Goal: Information Seeking & Learning: Learn about a topic

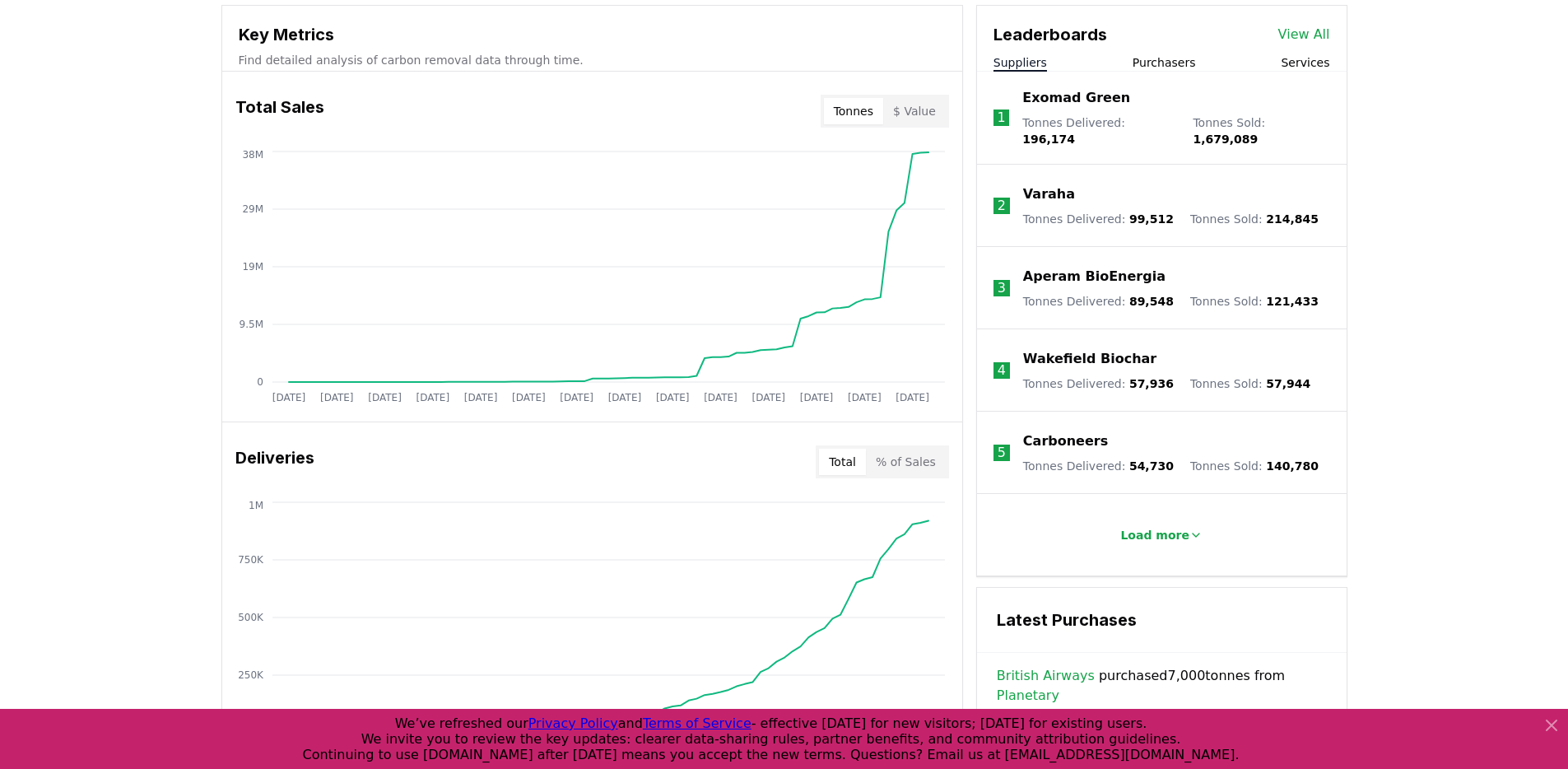
scroll to position [594, 0]
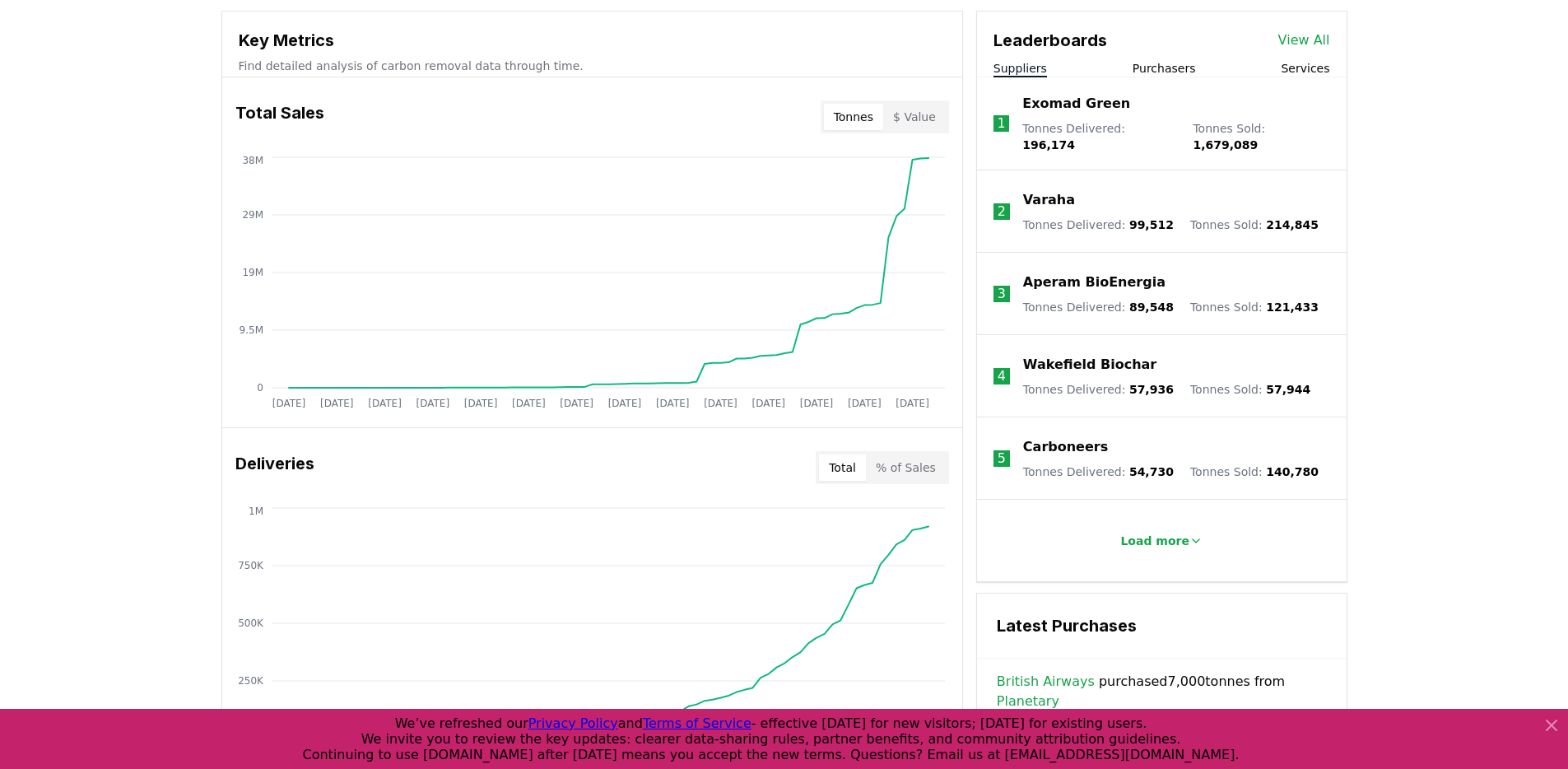
click at [1165, 68] on button "Purchasers" at bounding box center [1164, 69] width 63 height 17
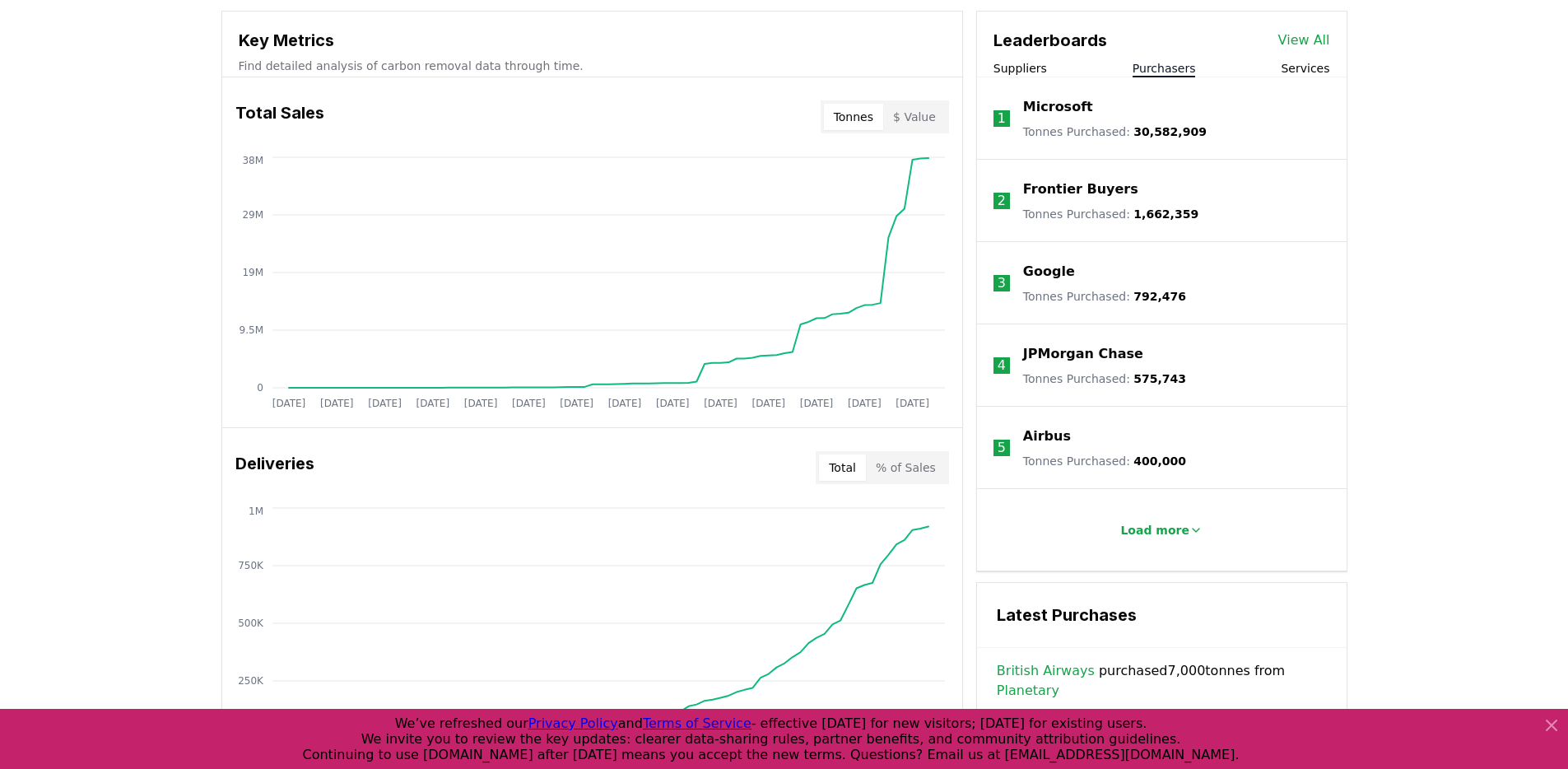
click at [1421, 374] on div "Unlock full market insights with our Partner Portal Free to all users with a wo…" at bounding box center [784, 641] width 1568 height 1318
click at [1185, 522] on button "Load more" at bounding box center [1160, 530] width 109 height 33
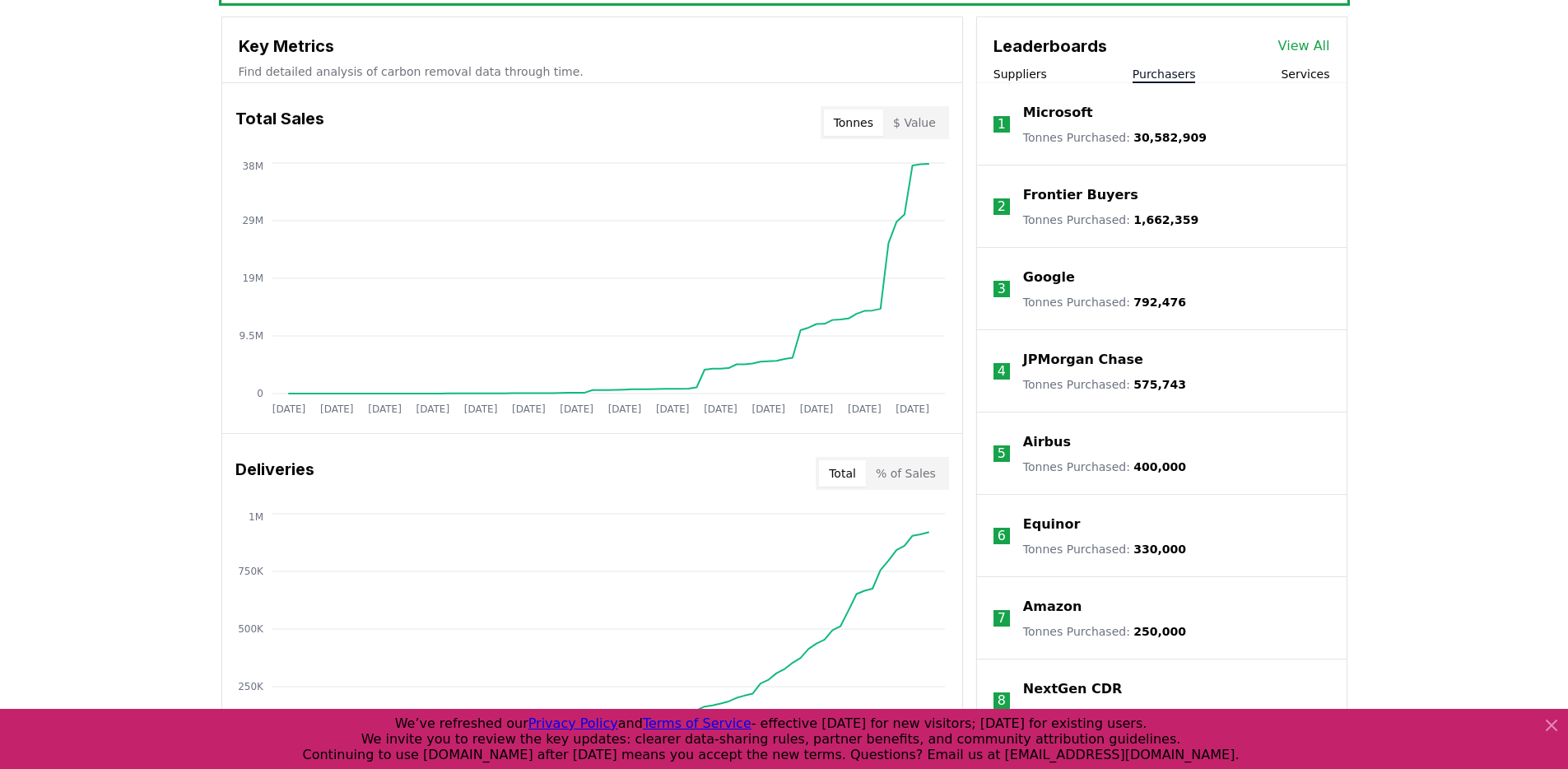
scroll to position [437, 0]
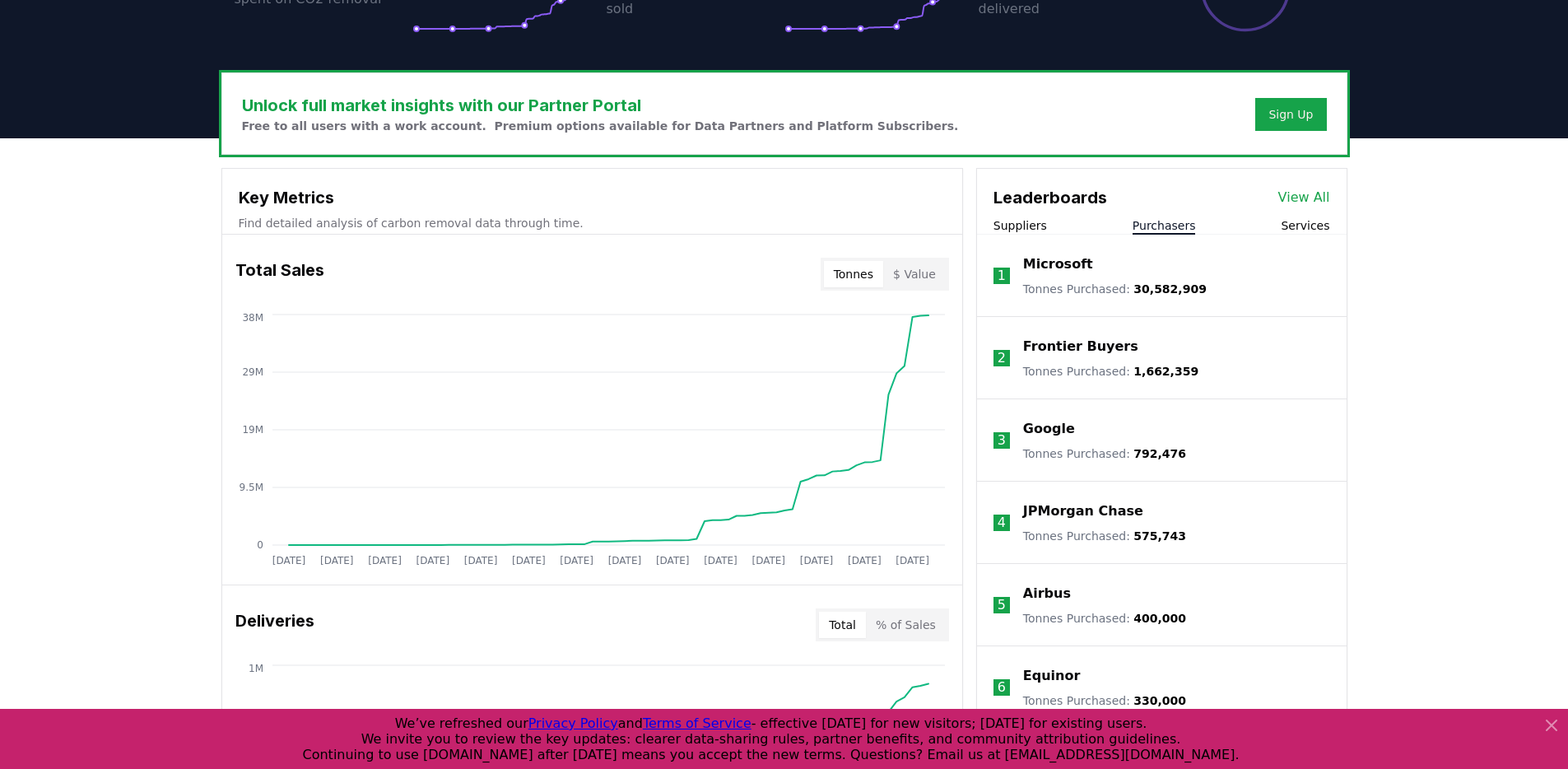
click at [1287, 226] on button "Services" at bounding box center [1305, 225] width 48 height 17
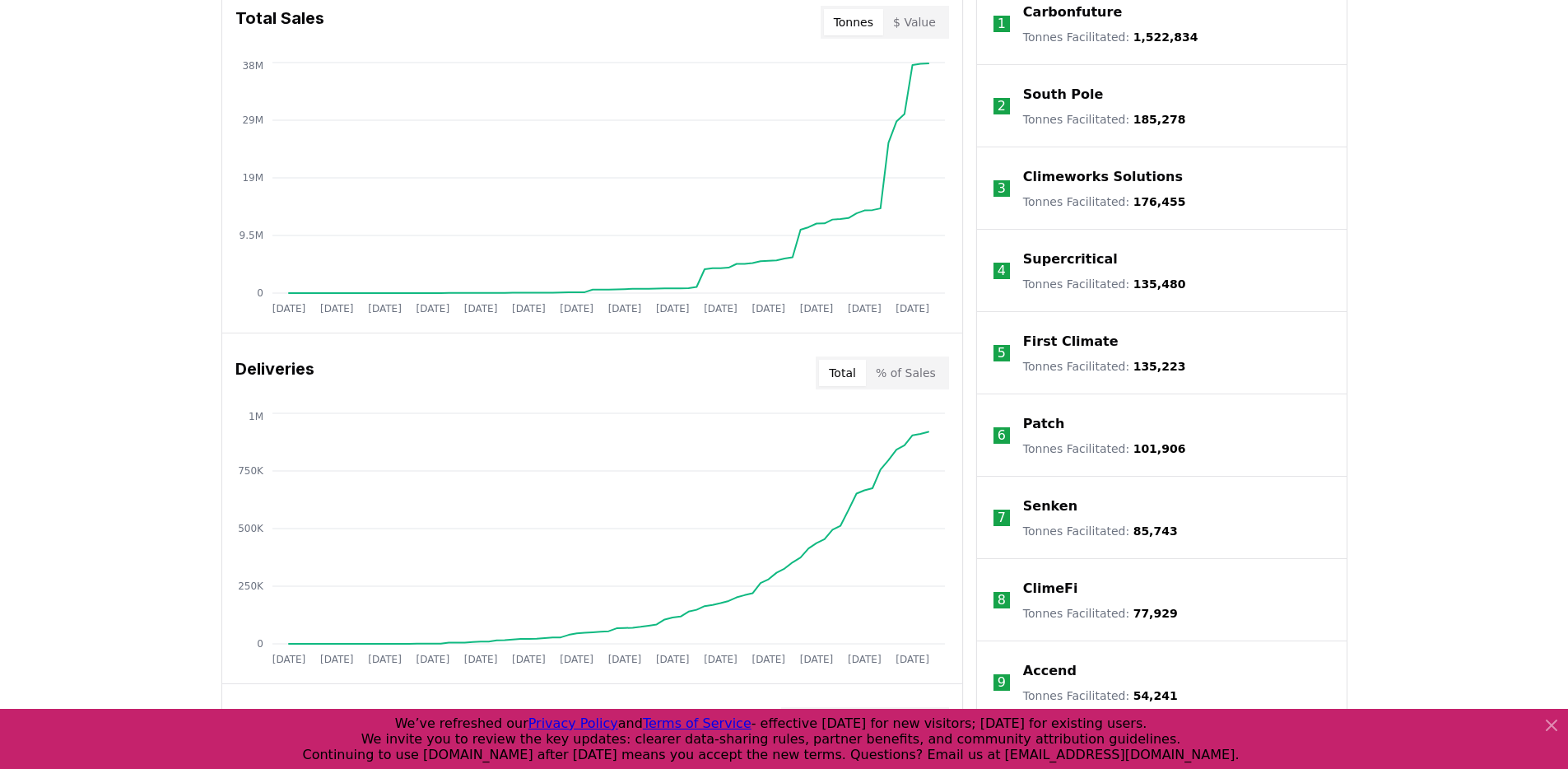
scroll to position [496, 0]
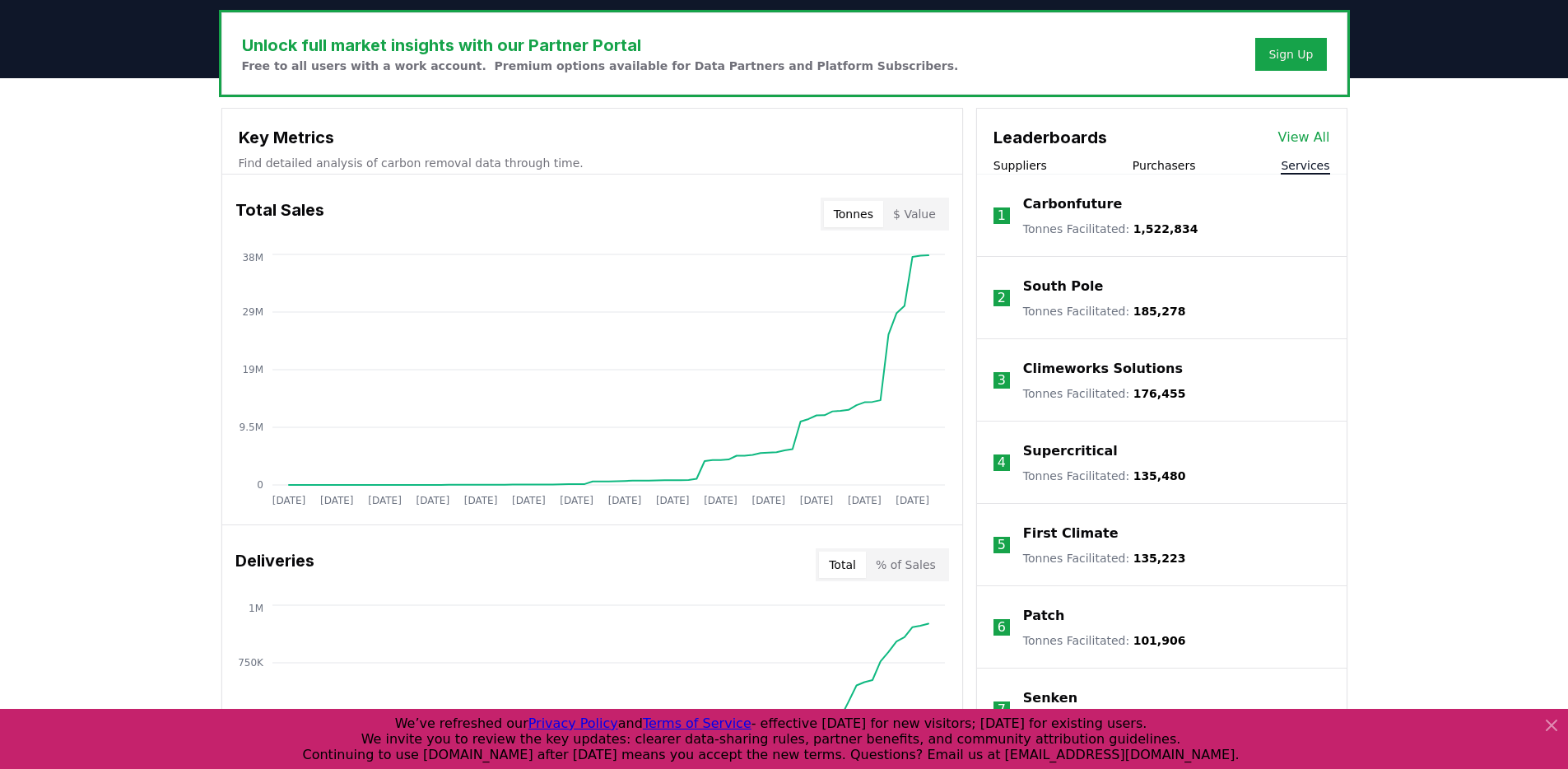
click at [1042, 164] on div "Suppliers Purchasers Services" at bounding box center [1161, 166] width 369 height 18
click at [1038, 169] on button "Suppliers" at bounding box center [1019, 166] width 53 height 17
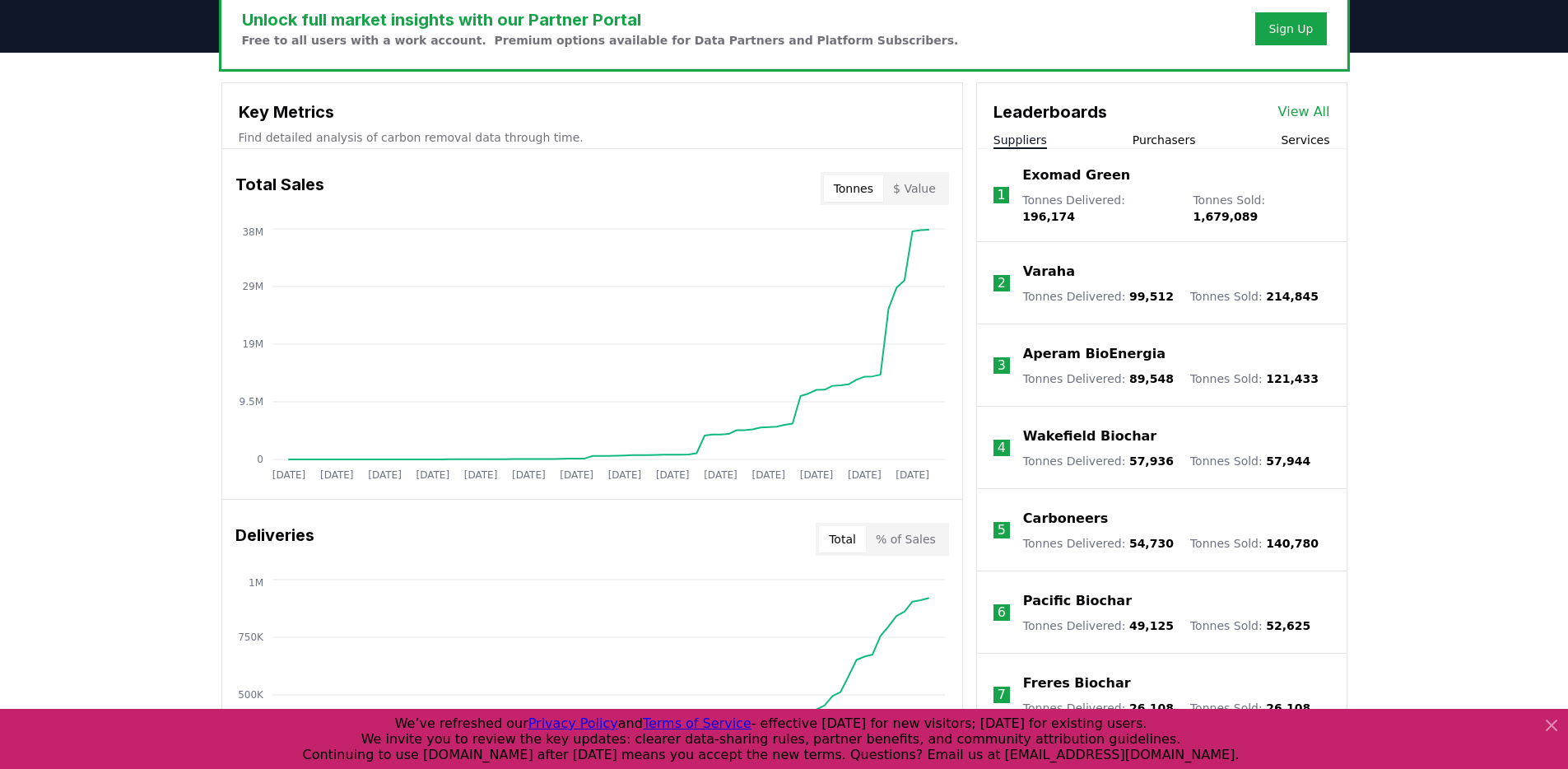
scroll to position [529, 0]
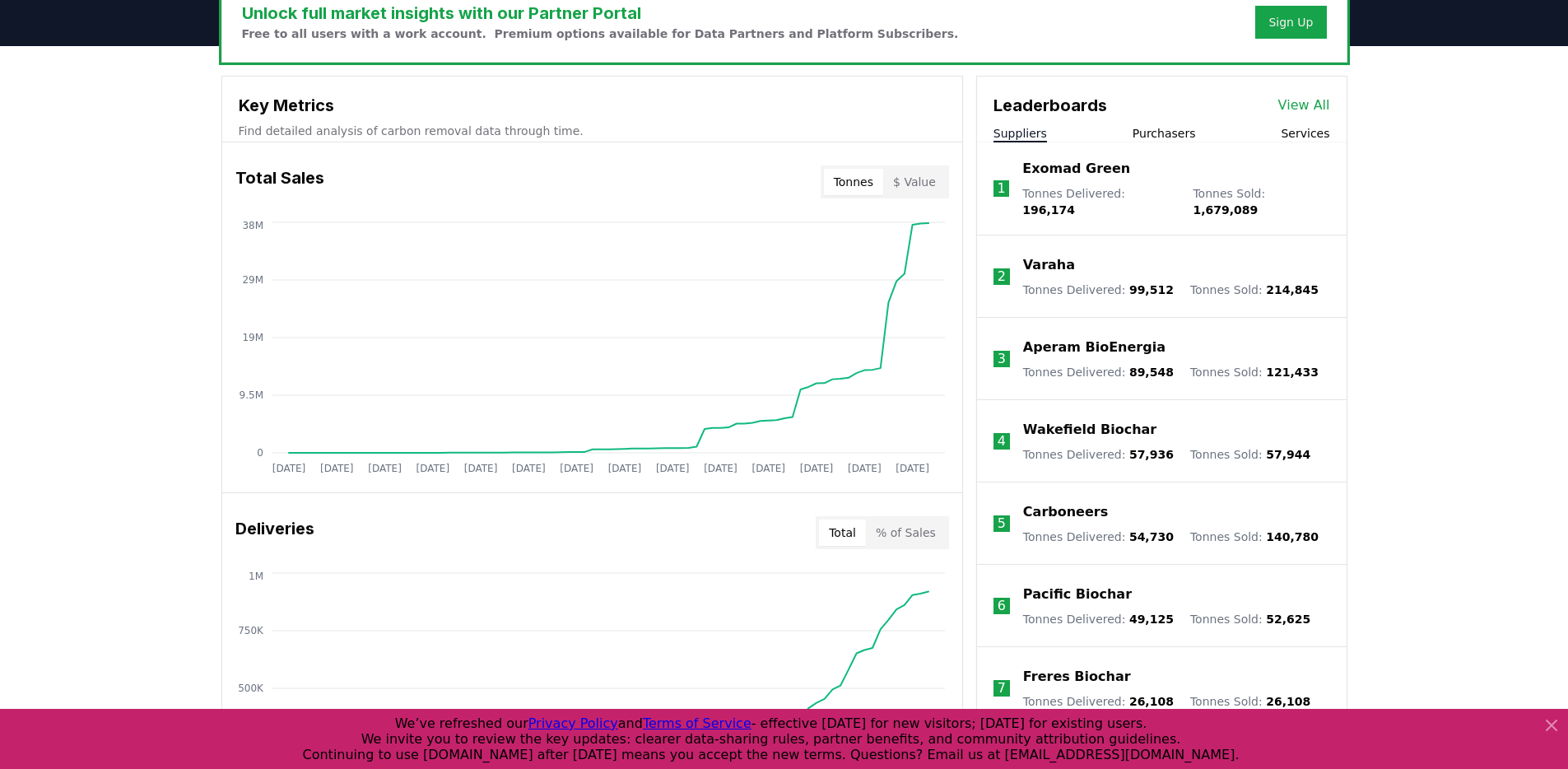
click at [1414, 299] on div "Unlock full market insights with our Partner Portal Free to all users with a wo…" at bounding box center [784, 706] width 1568 height 1318
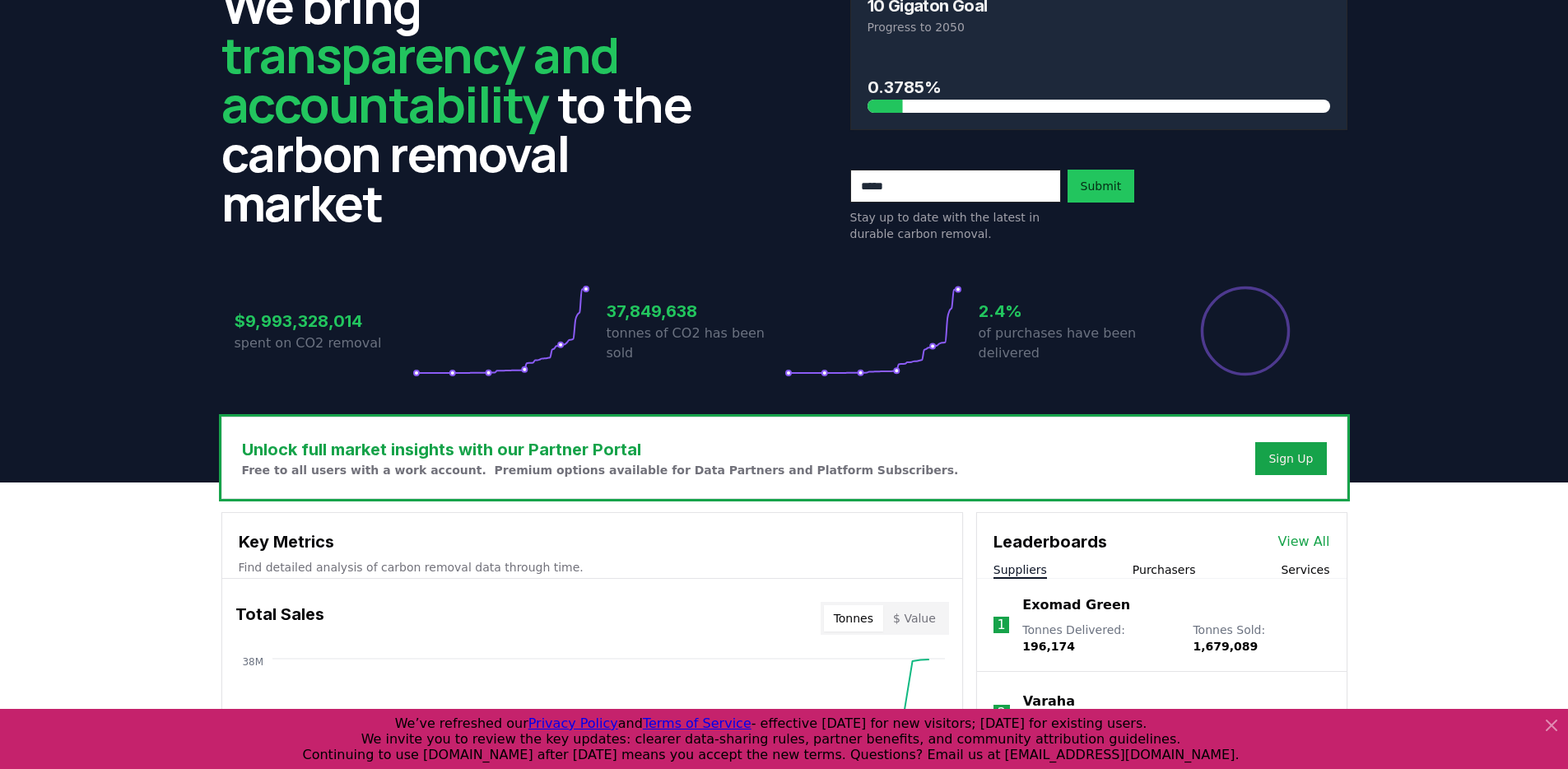
scroll to position [0, 0]
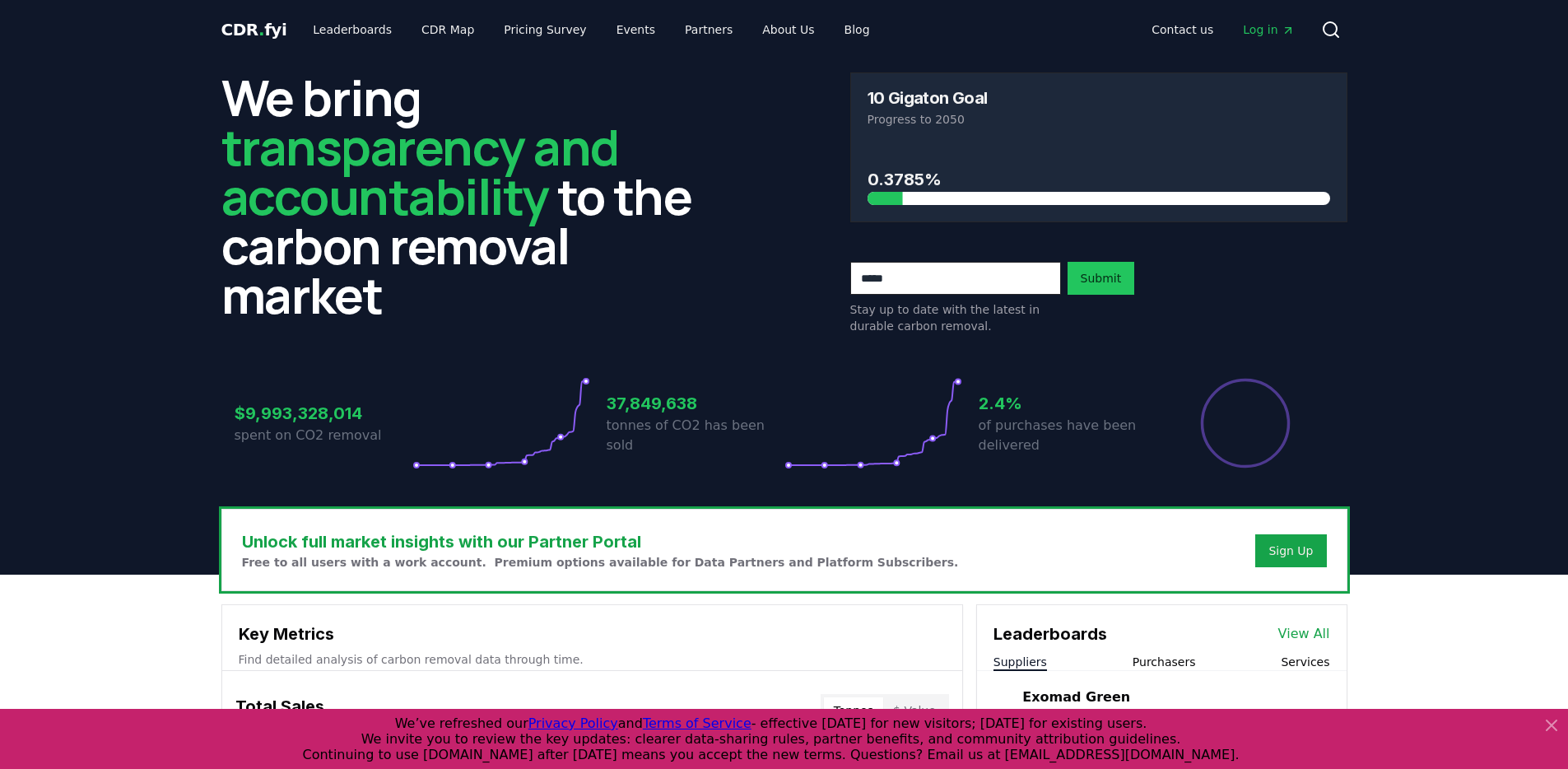
click at [1421, 290] on header "We bring transparency and accountability to the carbon removal market 10 Gigato…" at bounding box center [784, 317] width 1568 height 516
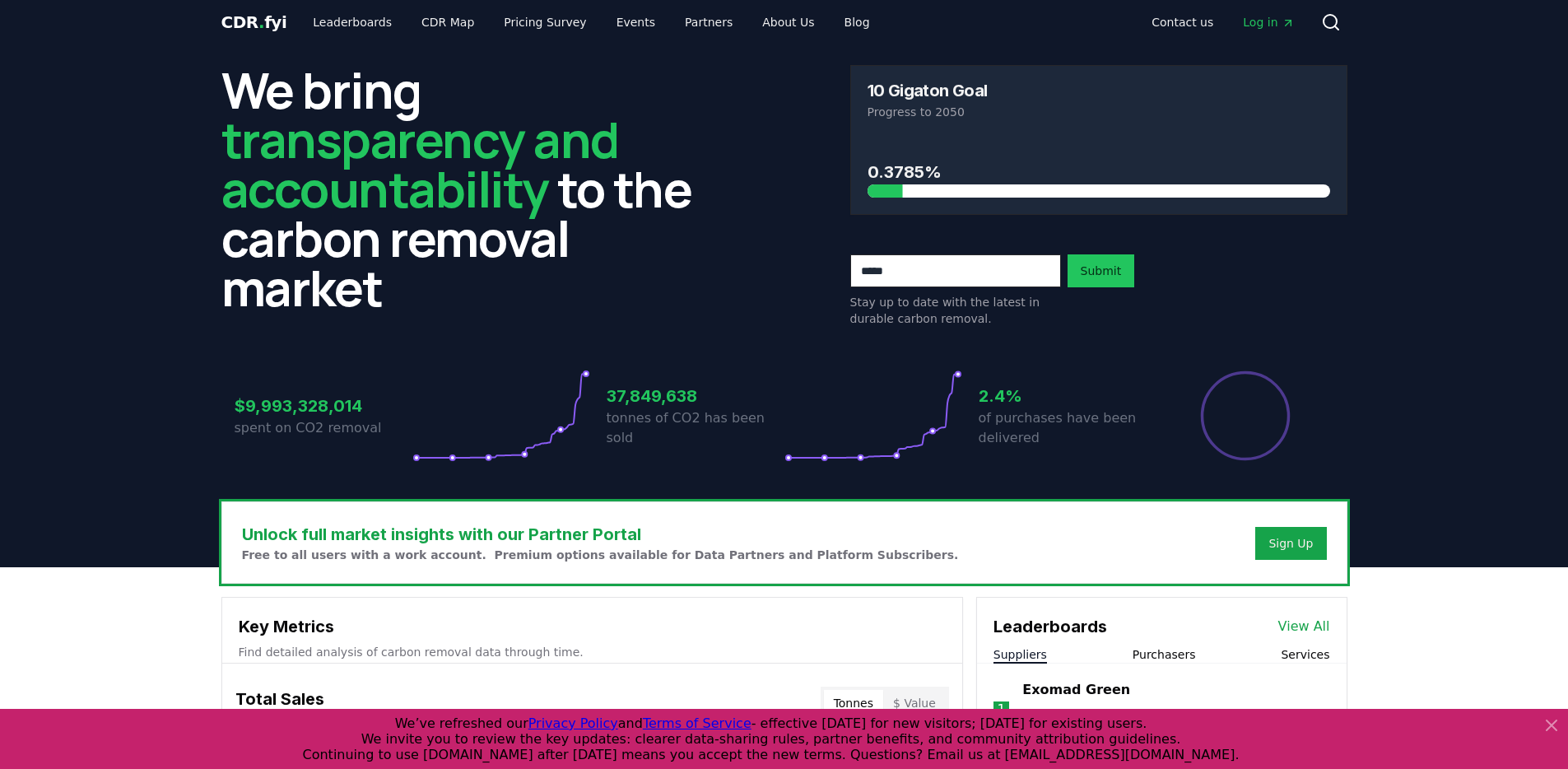
scroll to position [303, 0]
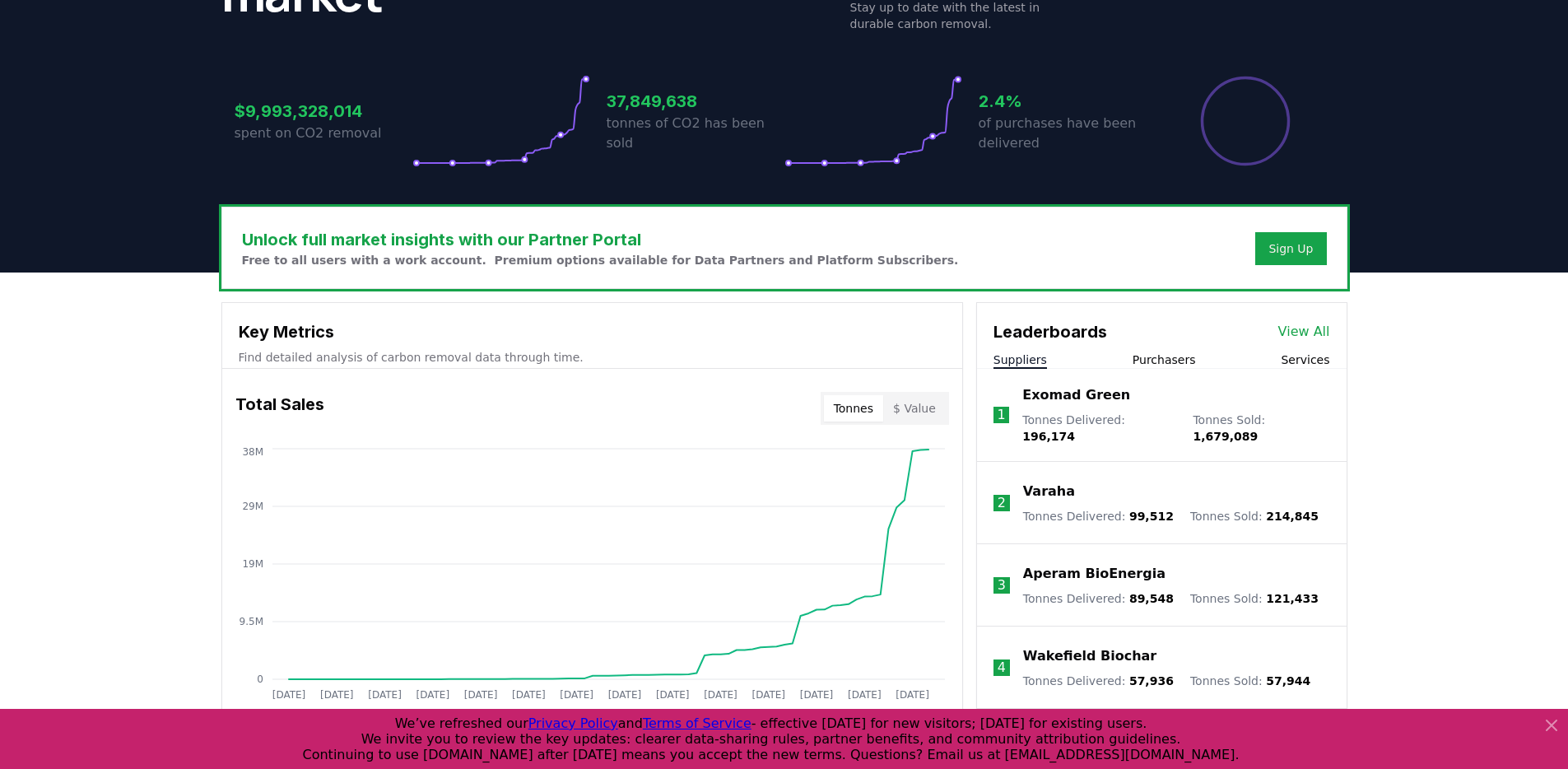
click at [1304, 370] on li "1 Exomad Green Tonnes Delivered : 196,174 Tonnes Sold : 1,679,089" at bounding box center [1161, 415] width 369 height 93
click at [1304, 364] on button "Services" at bounding box center [1305, 360] width 48 height 17
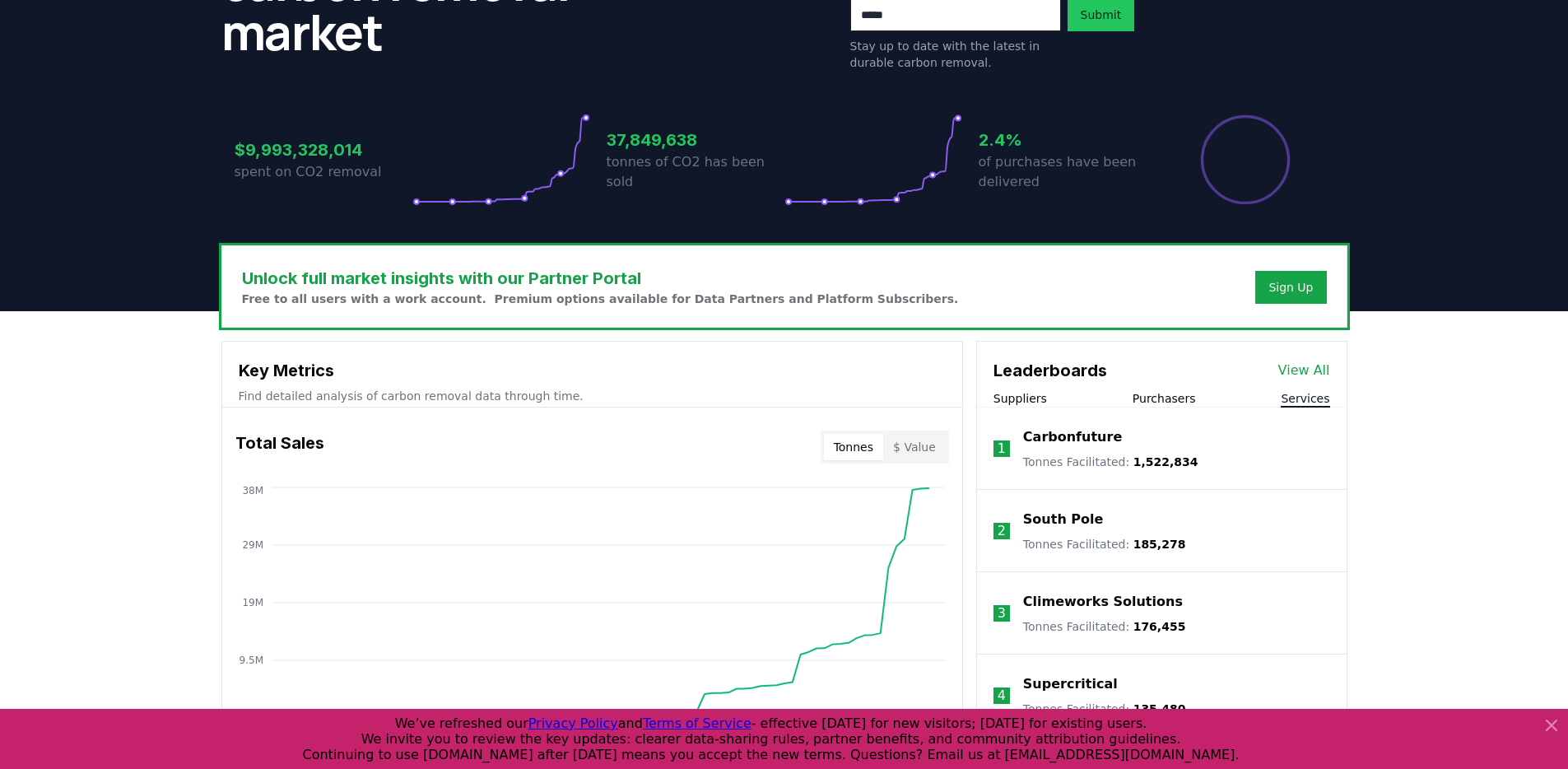
scroll to position [0, 0]
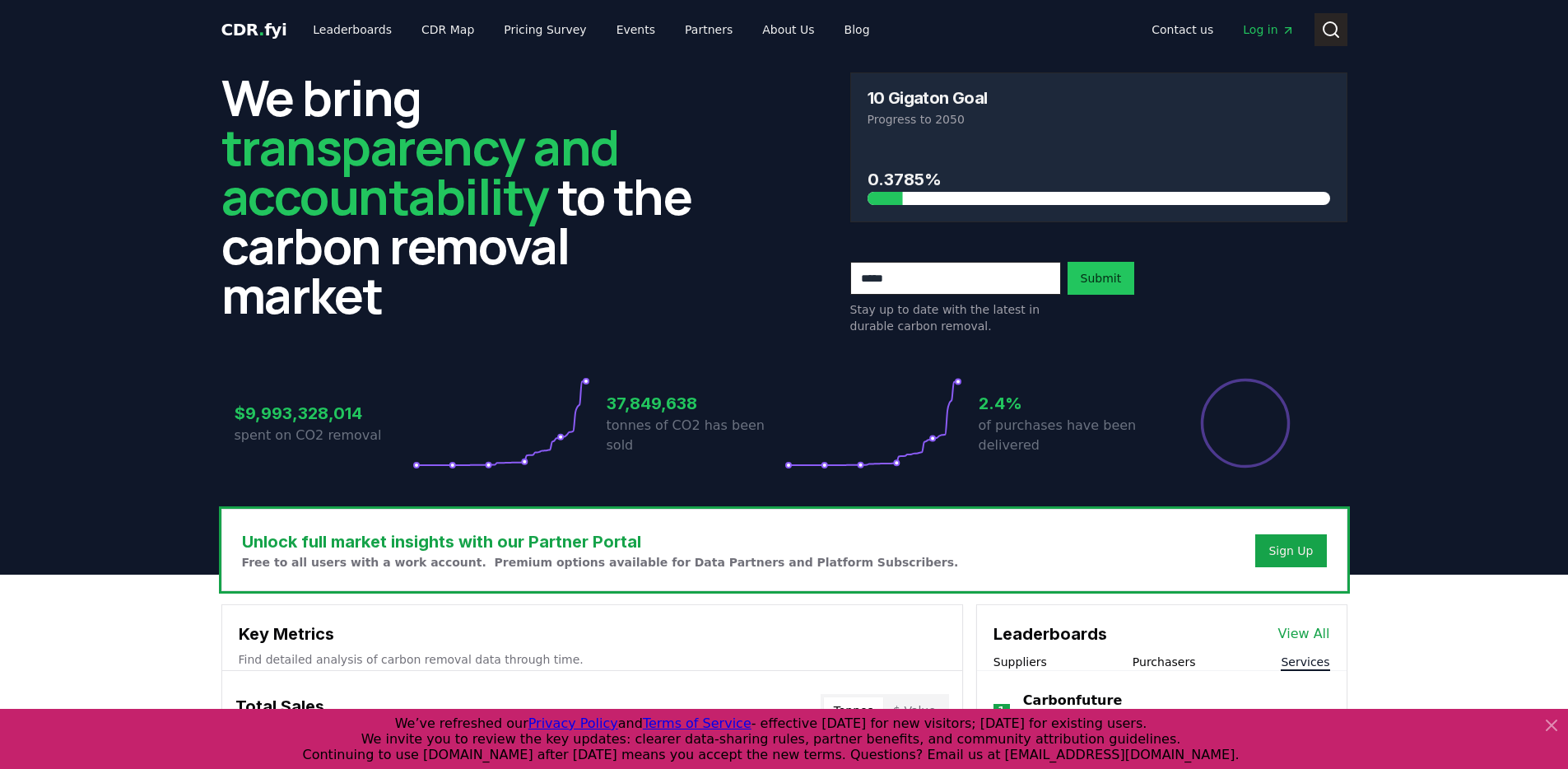
click at [1326, 32] on icon at bounding box center [1330, 29] width 20 height 20
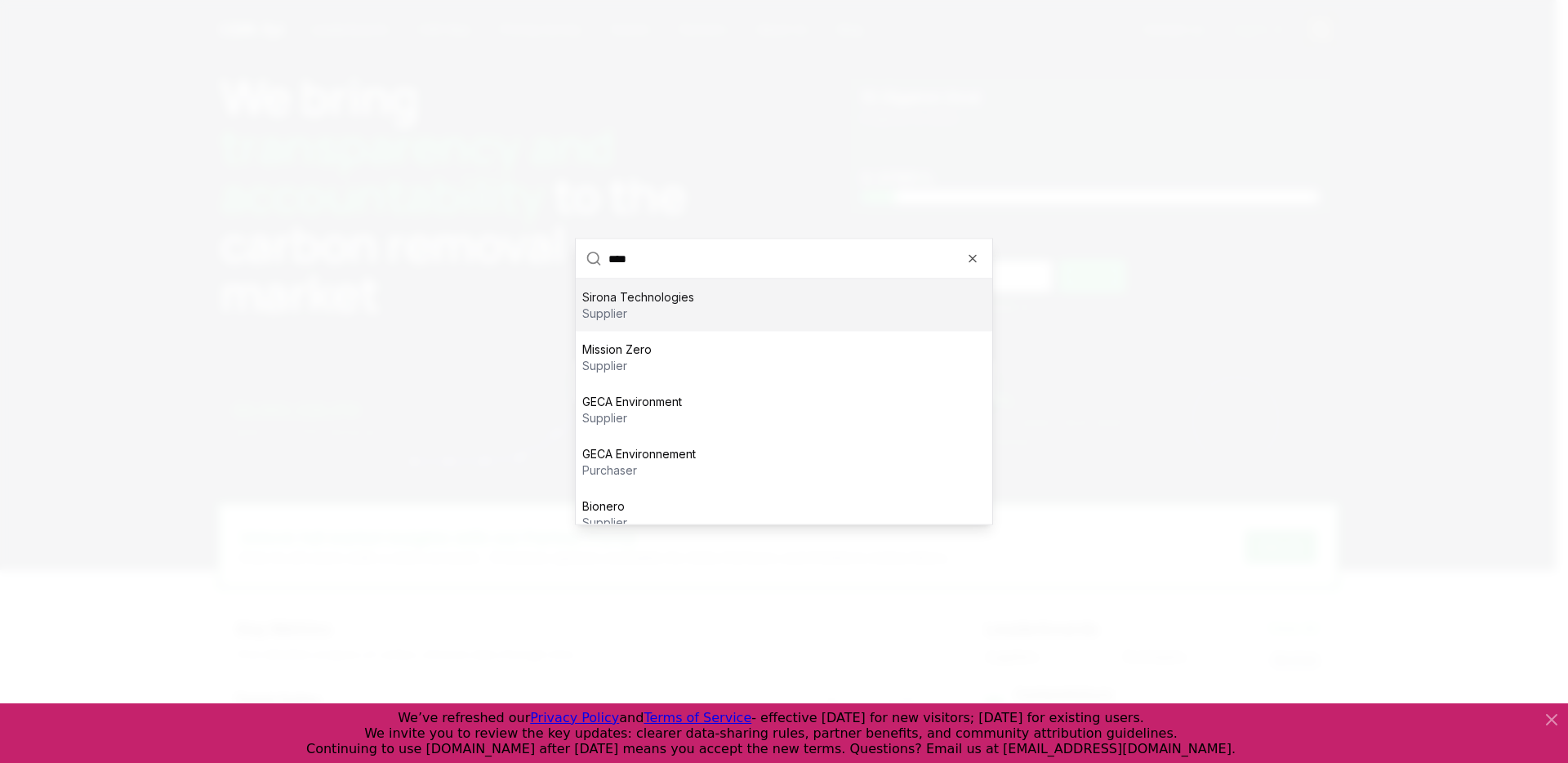
type input "*****"
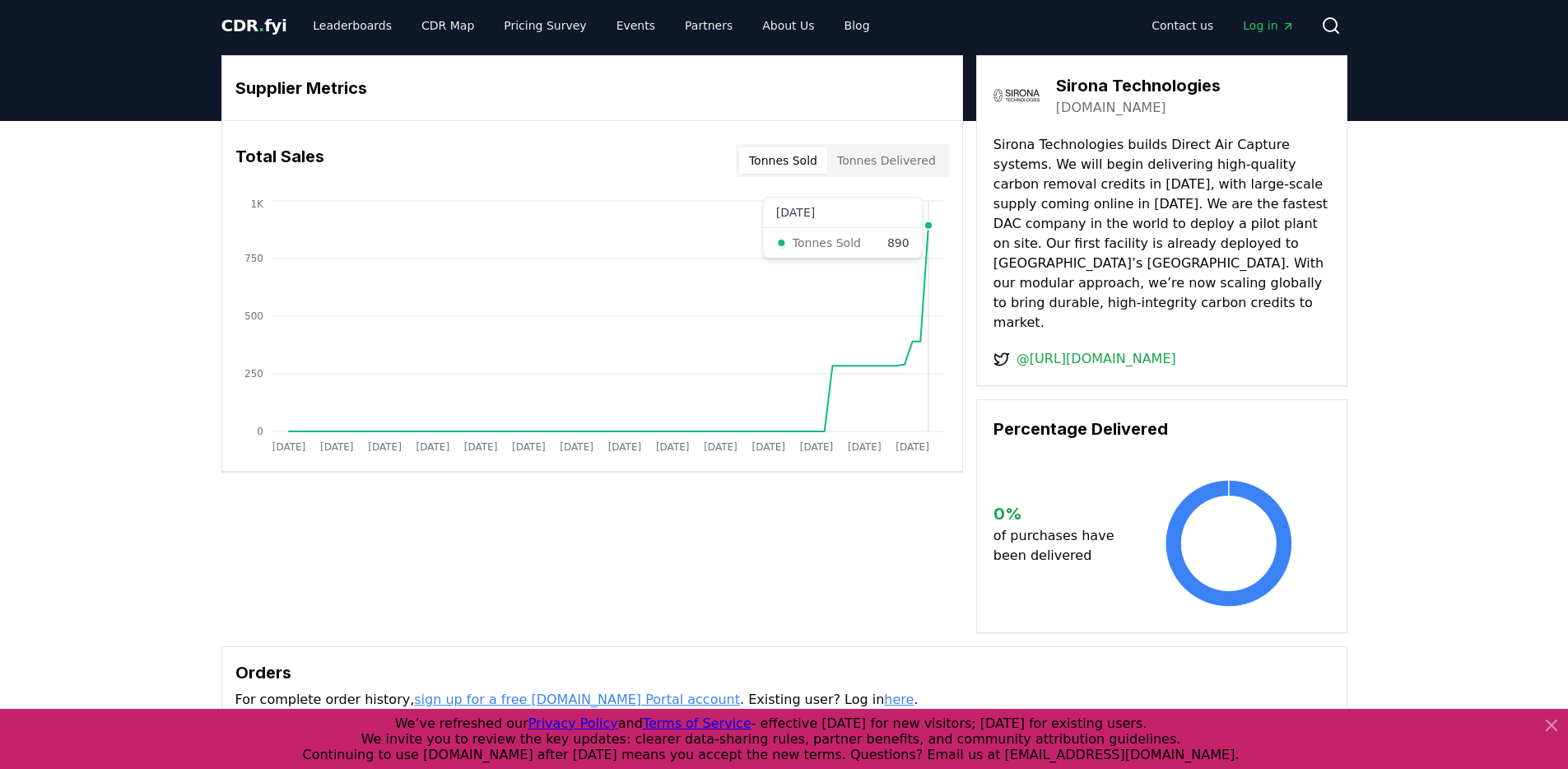
scroll to position [7, 0]
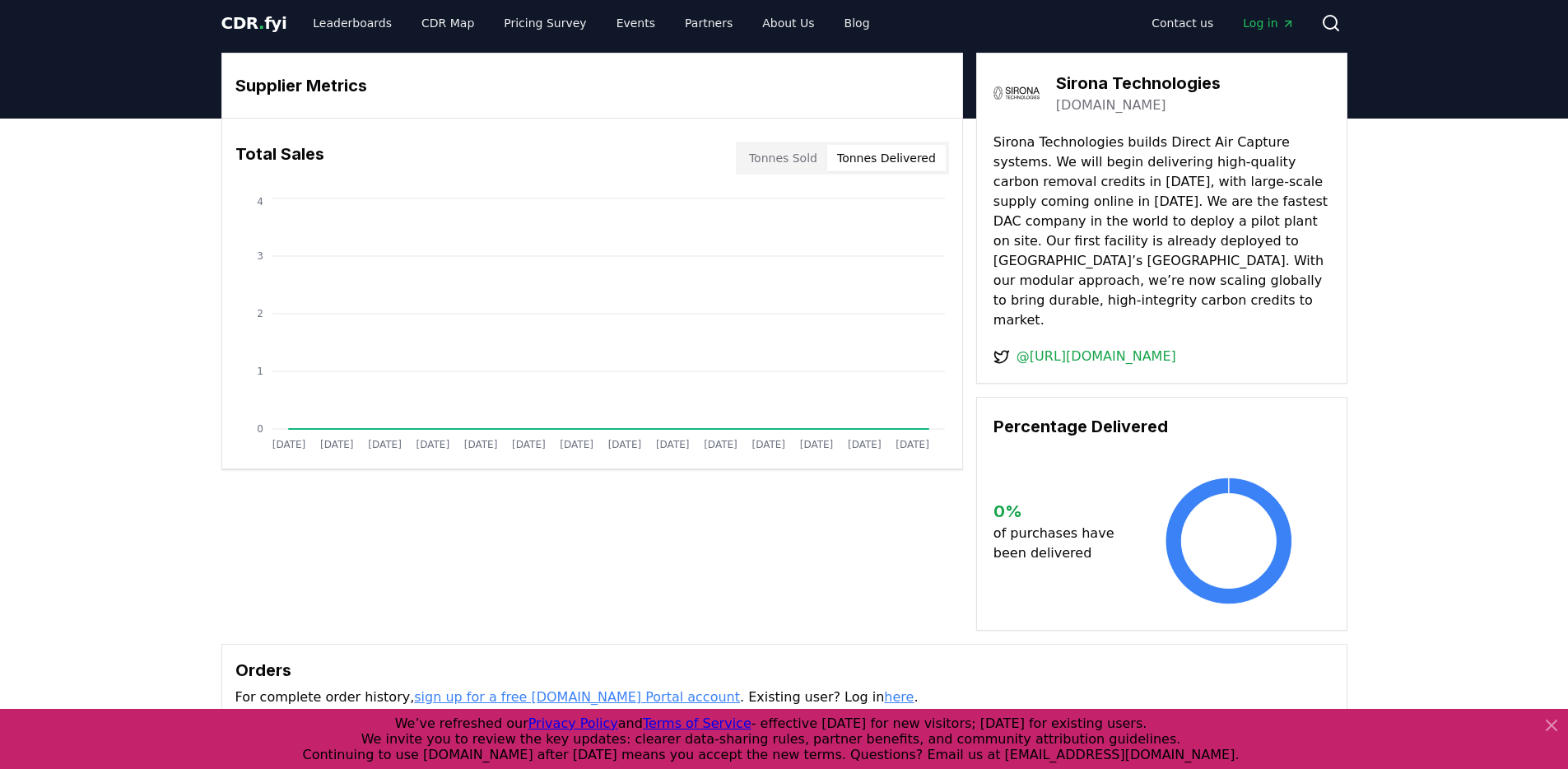
click at [912, 150] on button "Tonnes Delivered" at bounding box center [886, 158] width 118 height 26
click at [792, 154] on button "Tonnes Sold" at bounding box center [783, 158] width 88 height 26
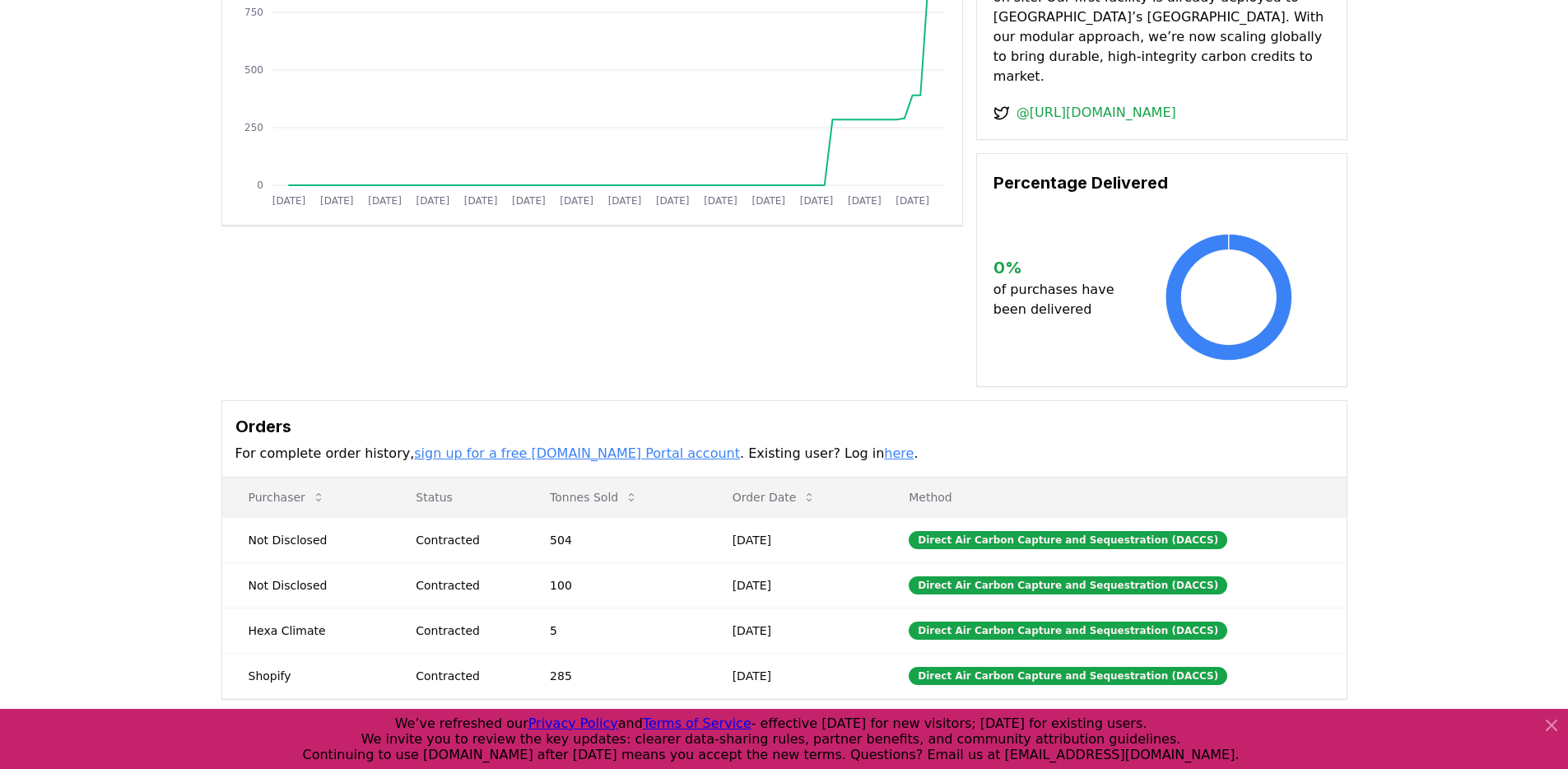
scroll to position [0, 0]
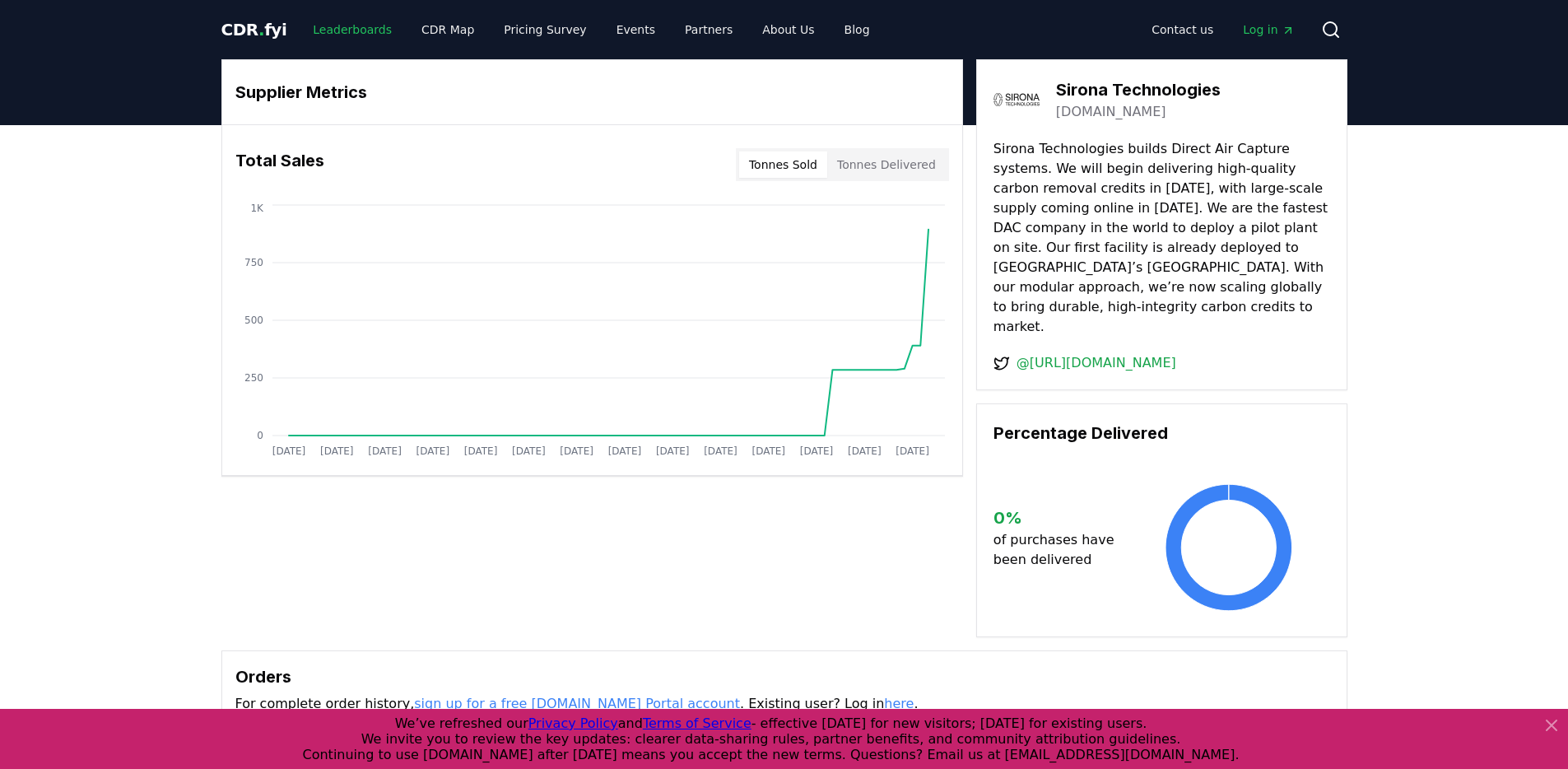
click at [362, 30] on link "Leaderboards" at bounding box center [352, 30] width 105 height 30
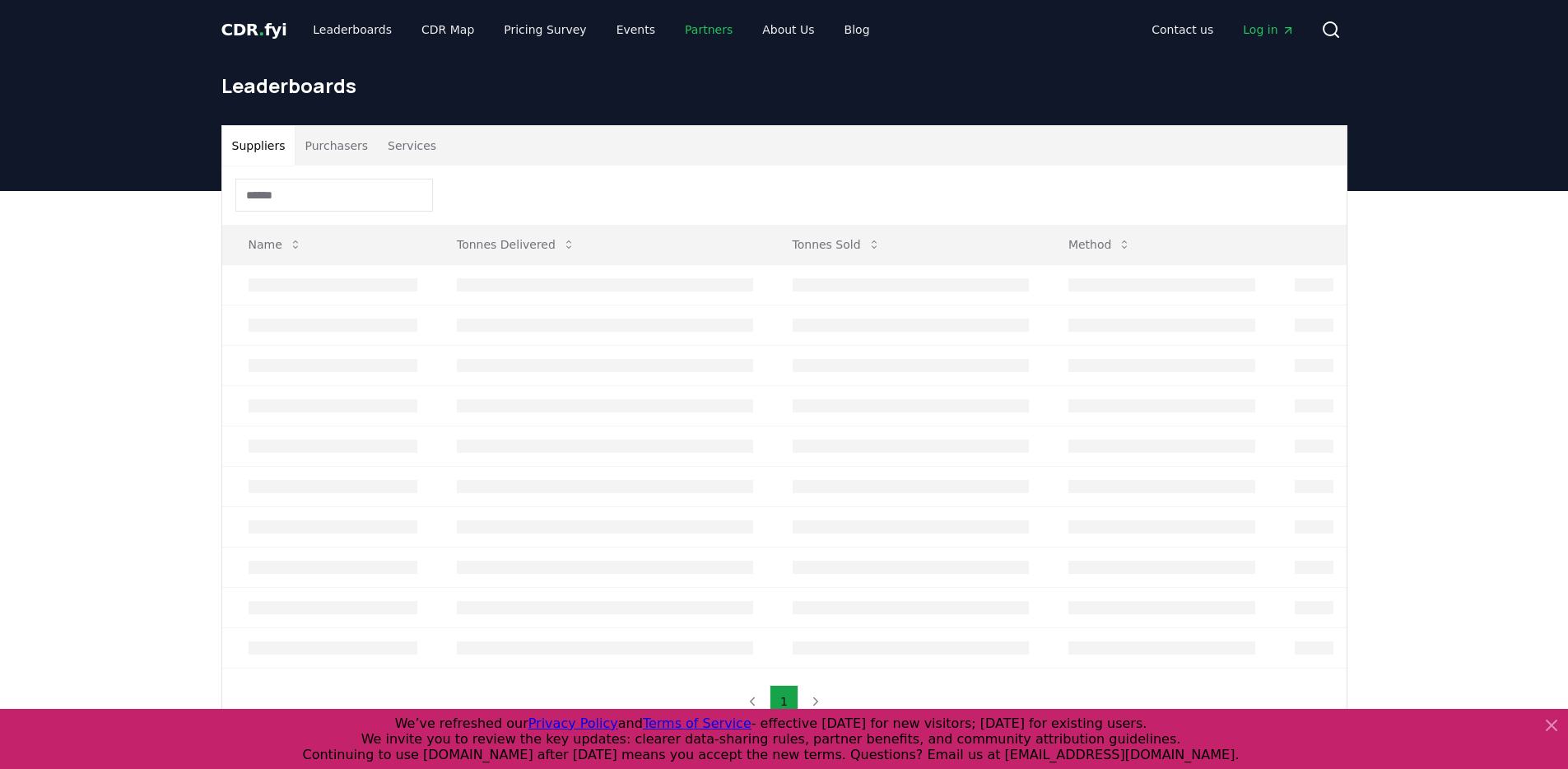
click at [693, 28] on link "Partners" at bounding box center [709, 30] width 74 height 30
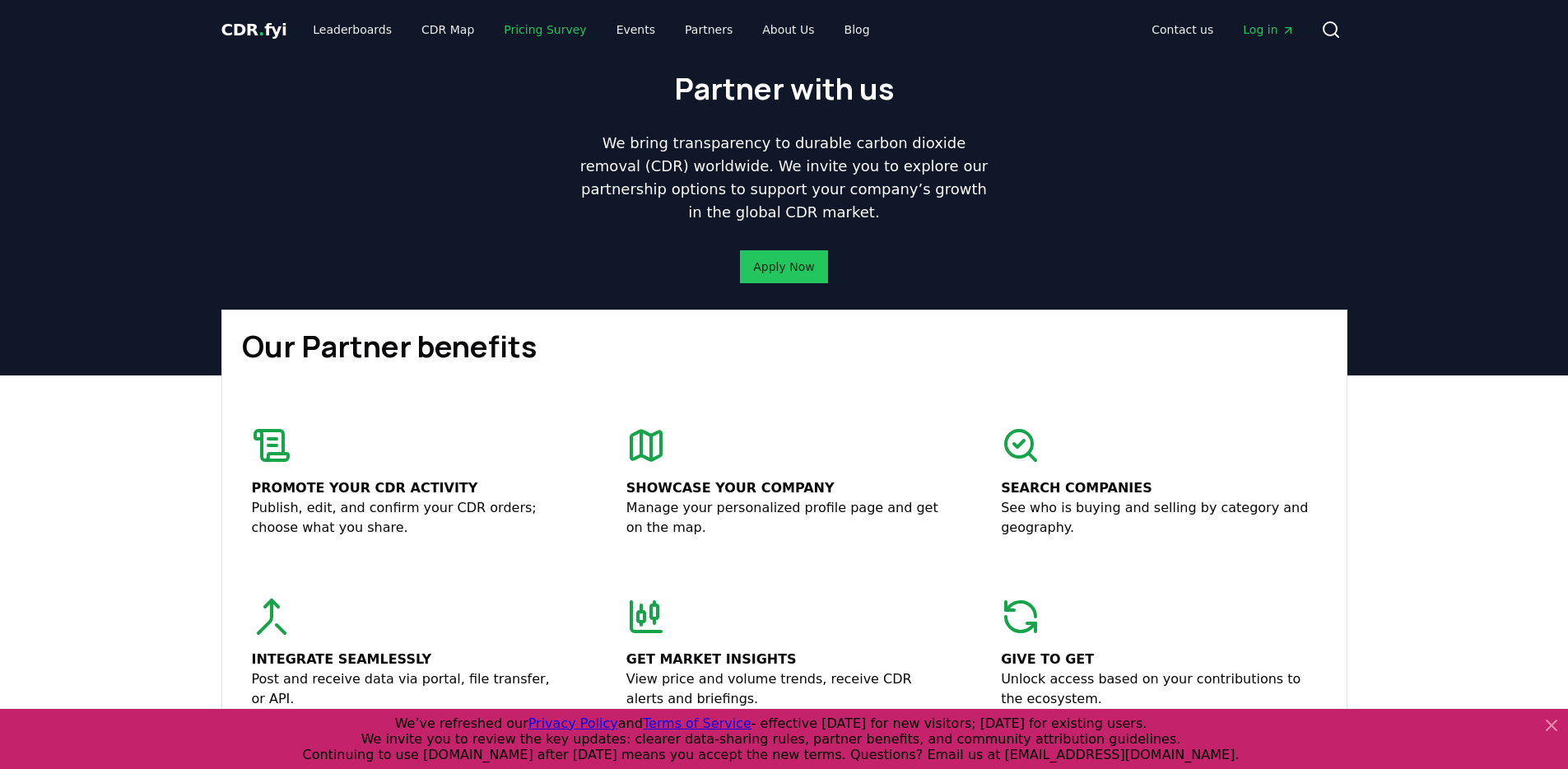
click at [534, 34] on link "Pricing Survey" at bounding box center [544, 30] width 109 height 30
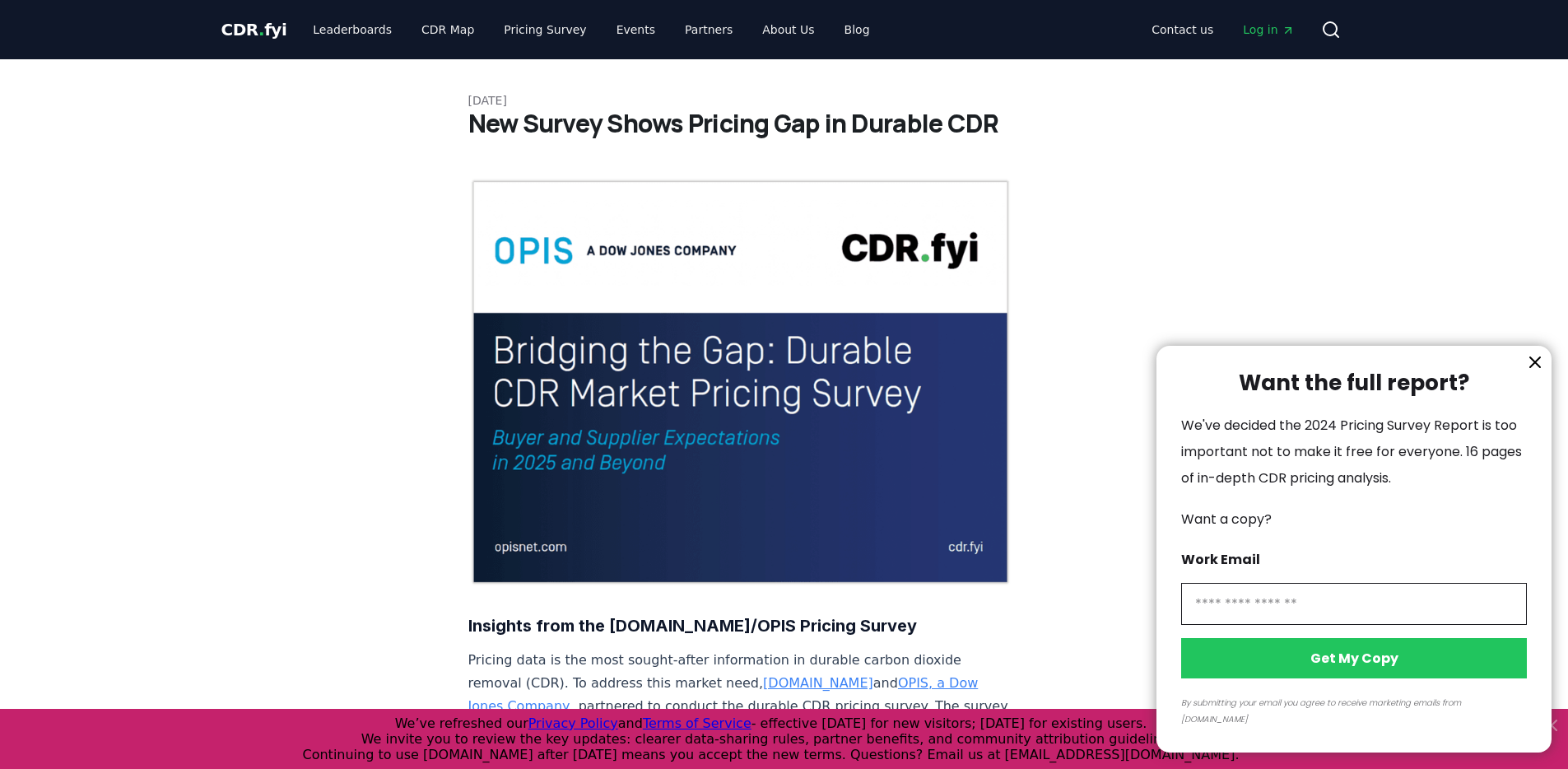
click at [653, 18] on div at bounding box center [784, 384] width 1568 height 769
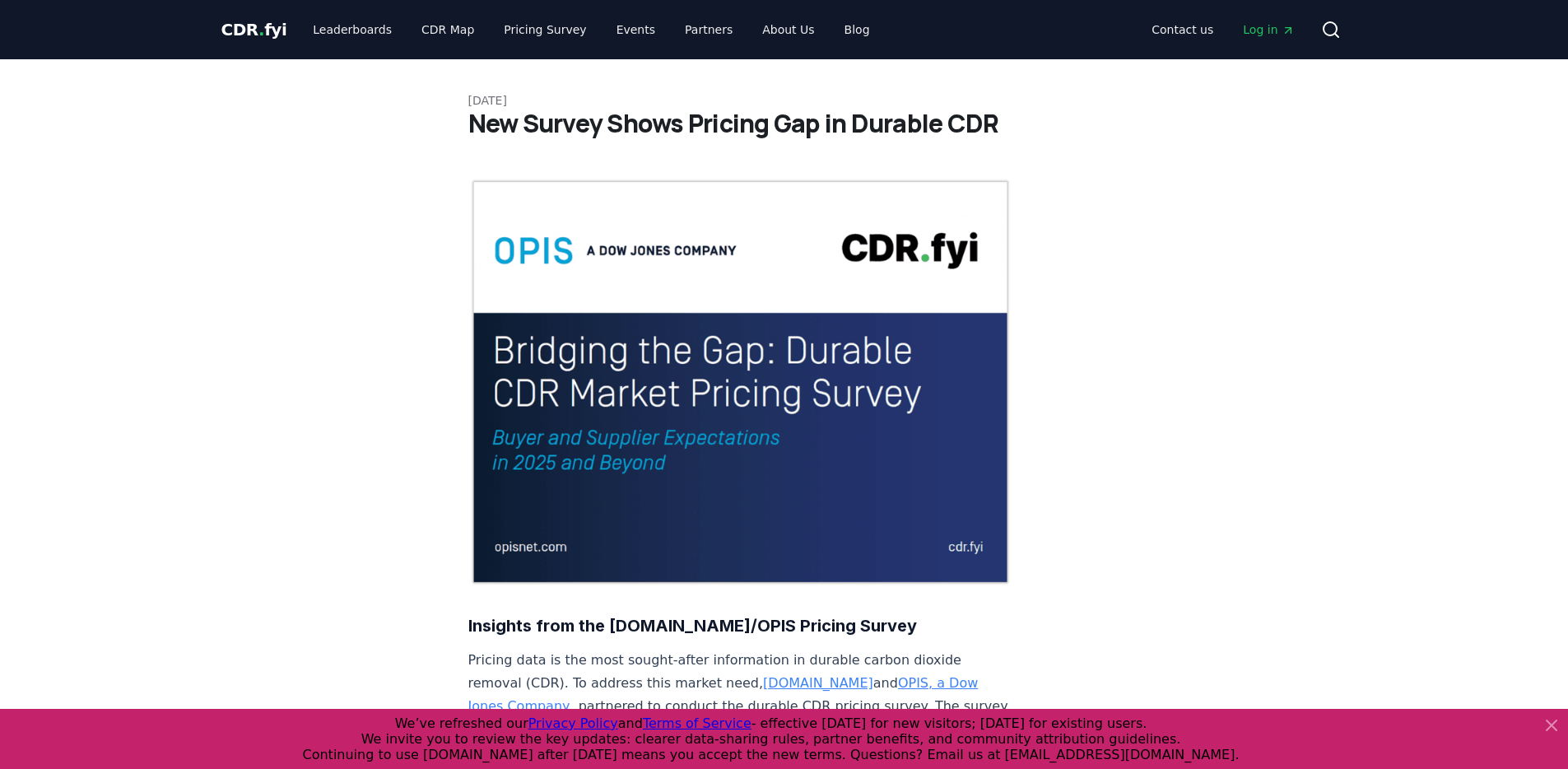
click at [704, 29] on div at bounding box center [784, 384] width 1568 height 769
click at [690, 32] on link "Partners" at bounding box center [709, 30] width 74 height 30
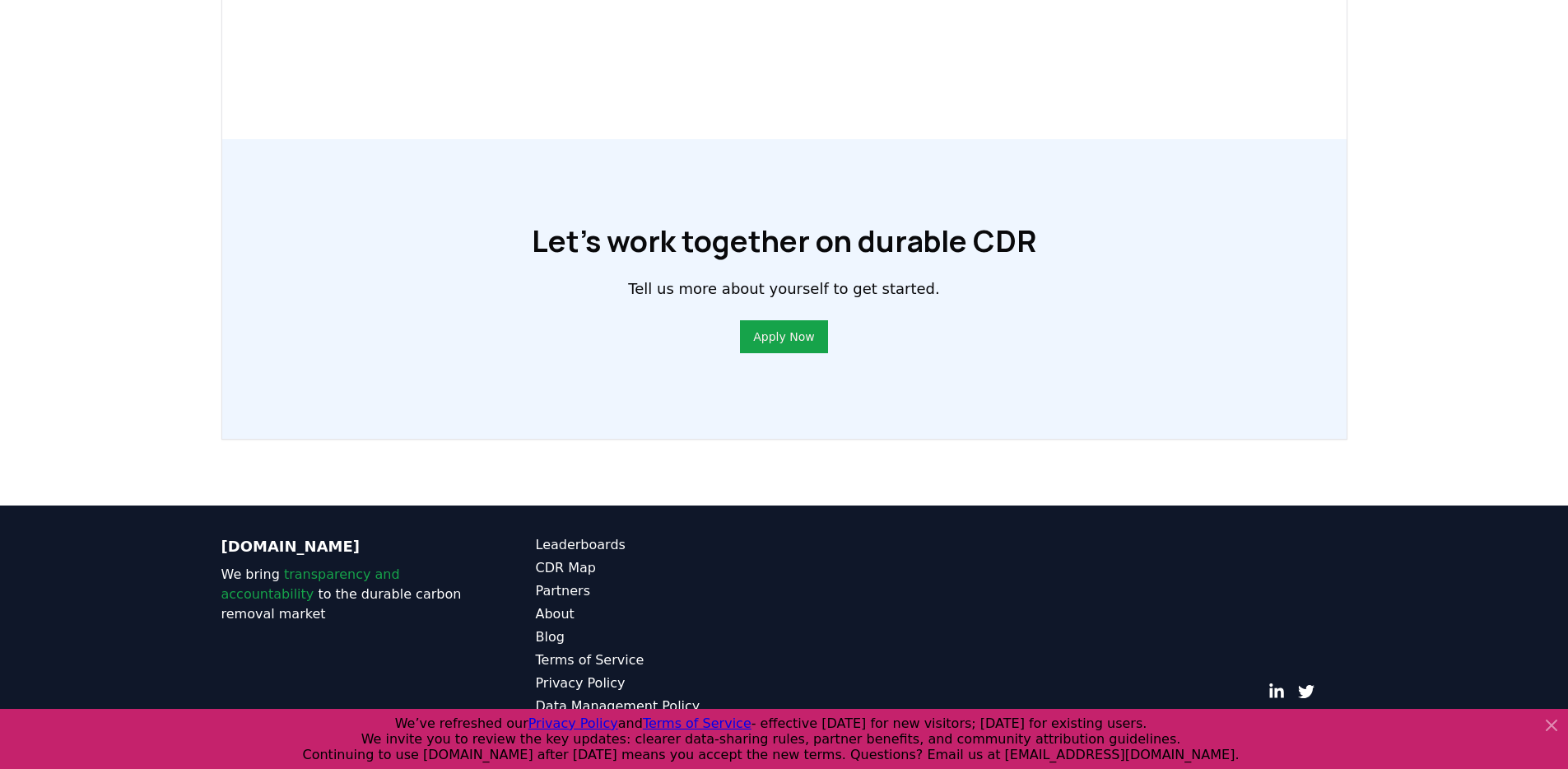
scroll to position [683, 0]
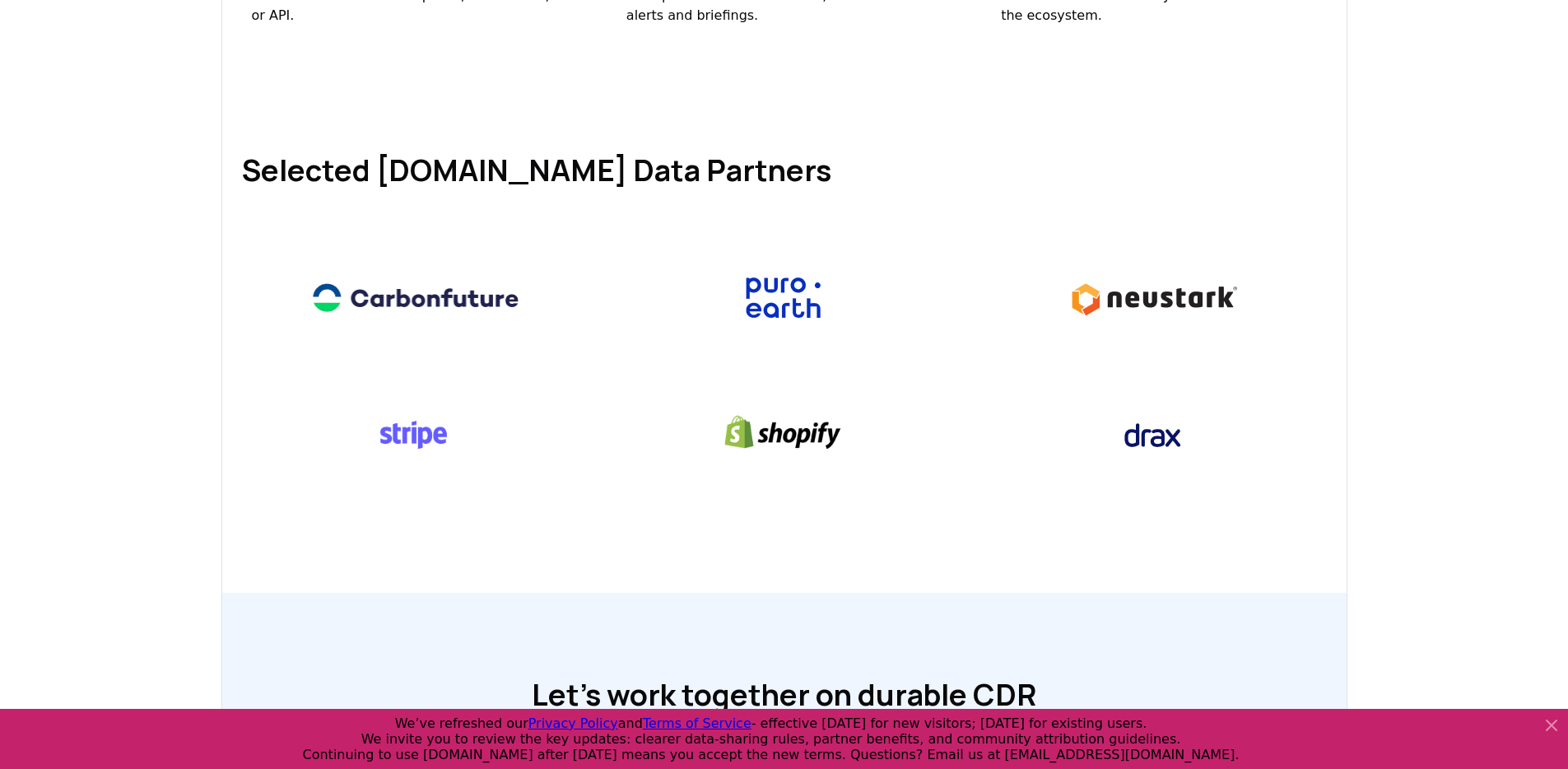
click at [1113, 306] on img at bounding box center [1152, 297] width 235 height 90
